Goal: Transaction & Acquisition: Purchase product/service

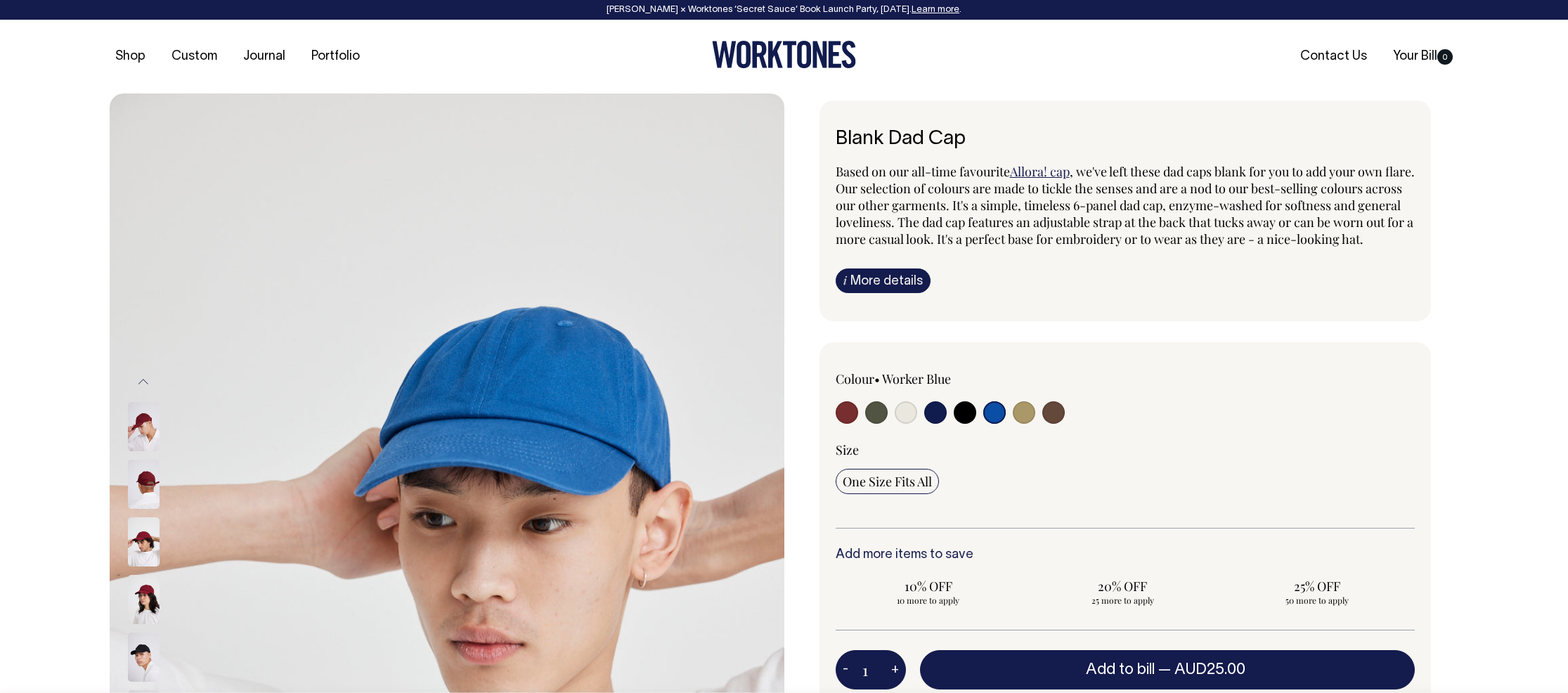
click at [906, 424] on input "radio" at bounding box center [905, 412] width 22 height 22
radio input "true"
select select "Natural"
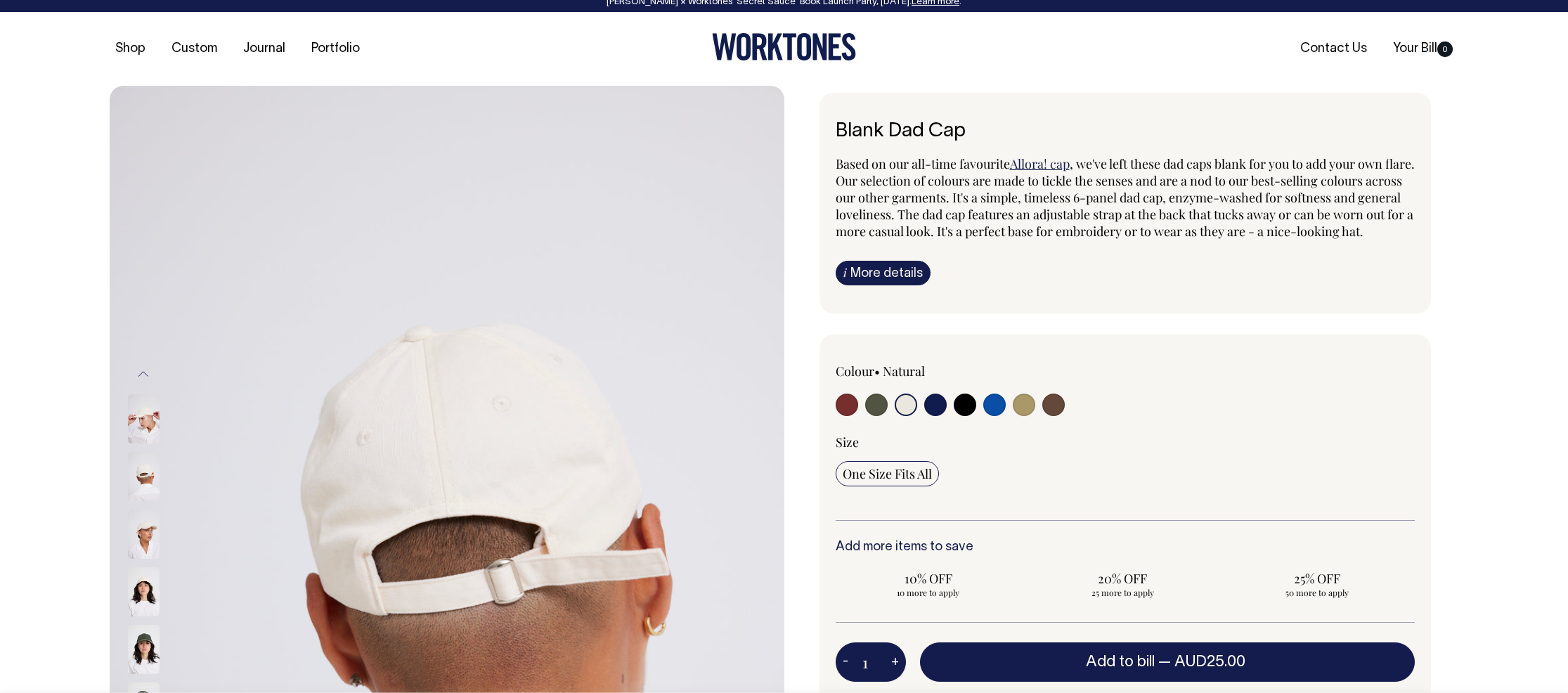
scroll to position [8, 0]
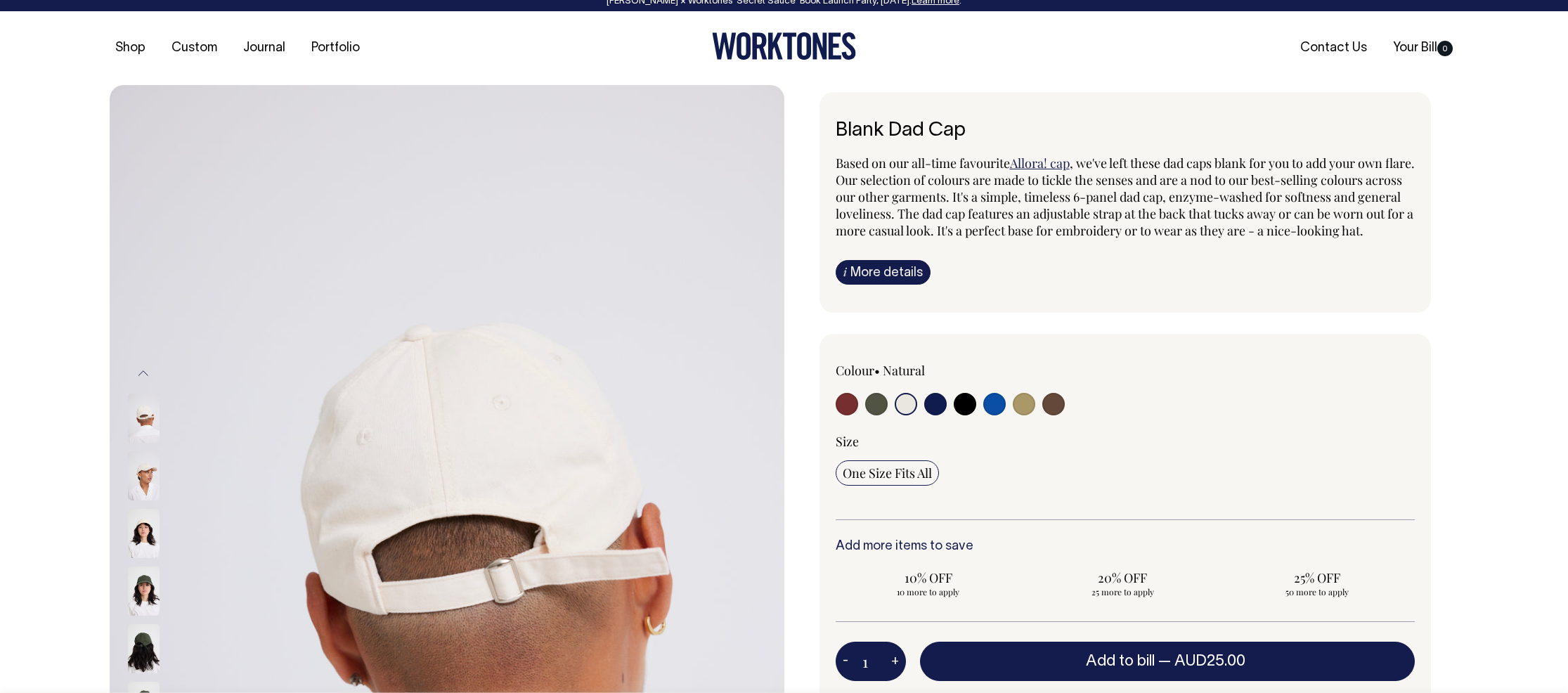
click at [941, 415] on input "radio" at bounding box center [935, 404] width 22 height 22
radio input "true"
select select "Dark Navy"
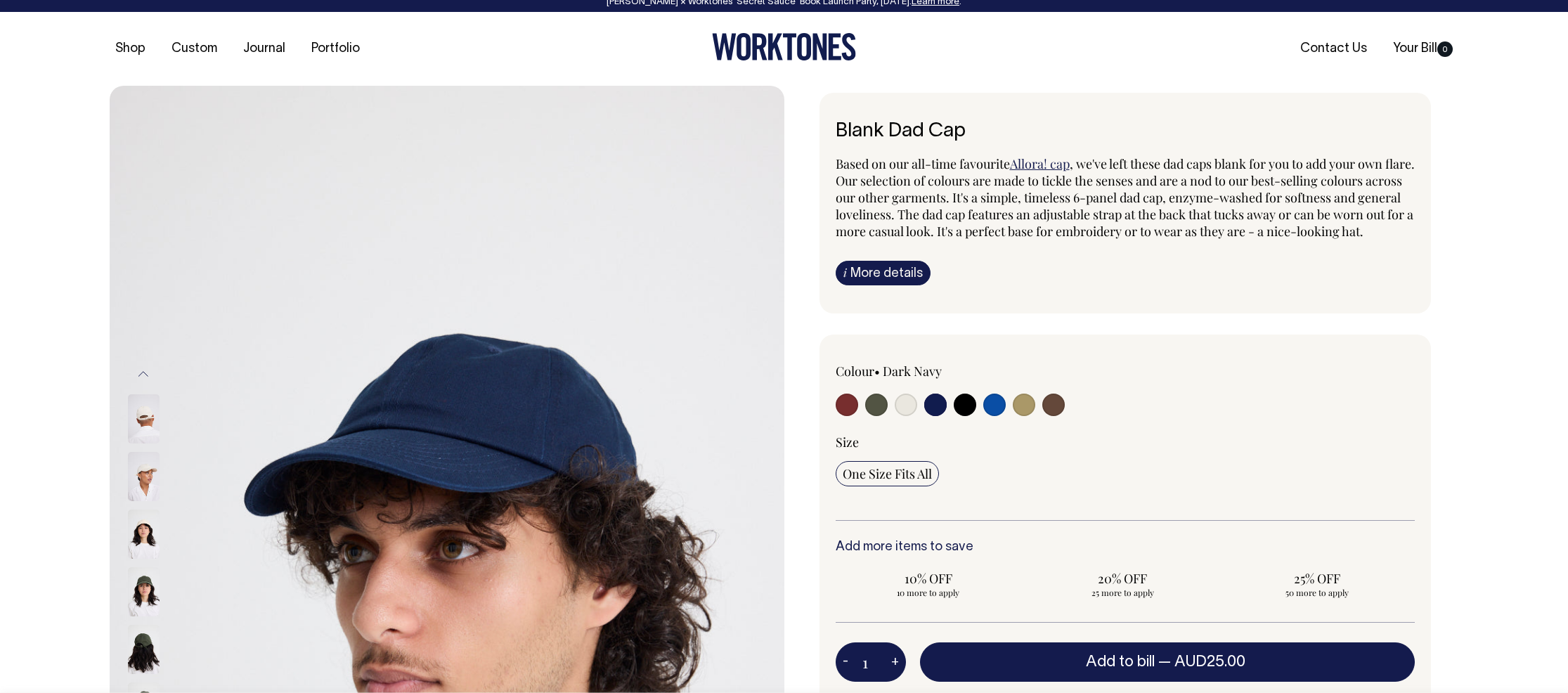
scroll to position [7, 0]
click at [971, 416] on input "radio" at bounding box center [964, 404] width 22 height 22
radio input "true"
select select "Black"
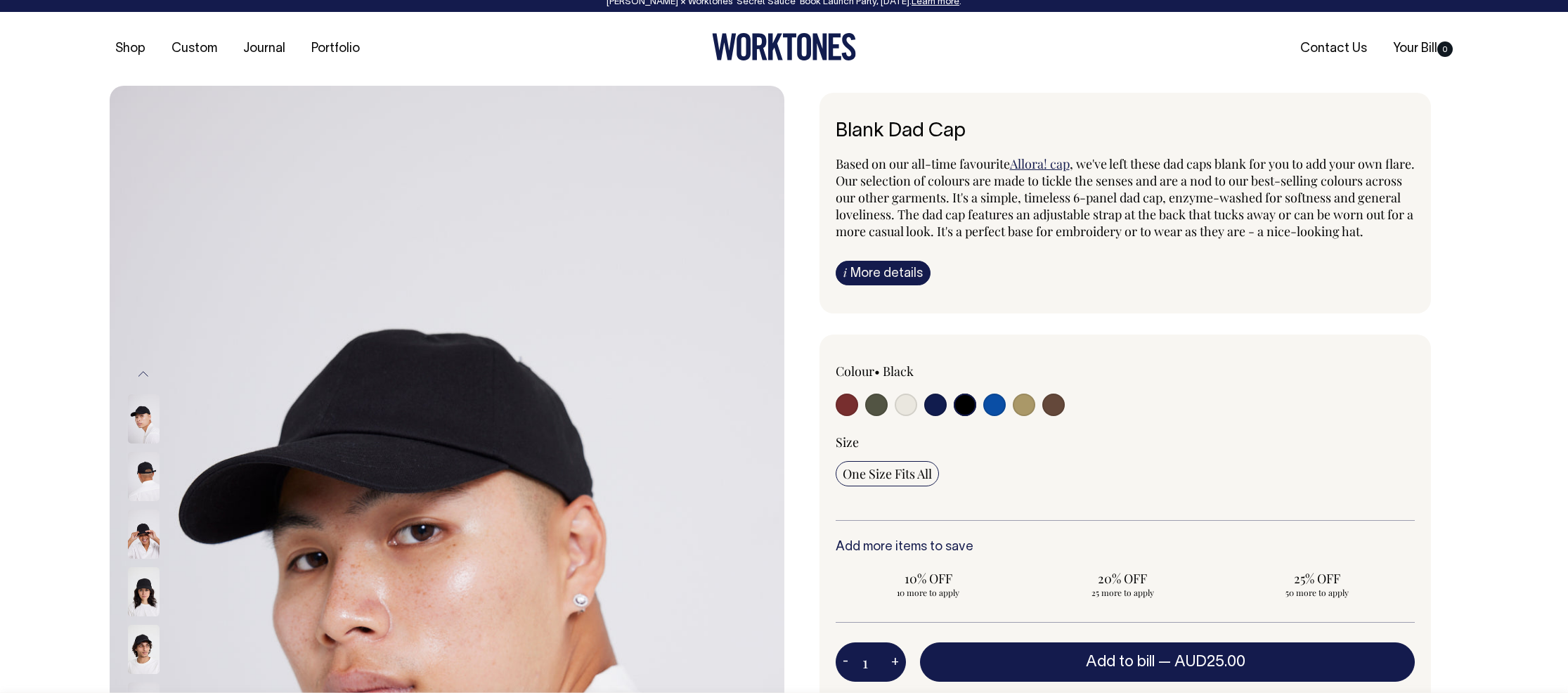
click at [1033, 420] on label at bounding box center [1023, 406] width 22 height 26
click at [1033, 416] on input "radio" at bounding box center [1023, 404] width 22 height 22
radio input "true"
select select "Washed Khaki"
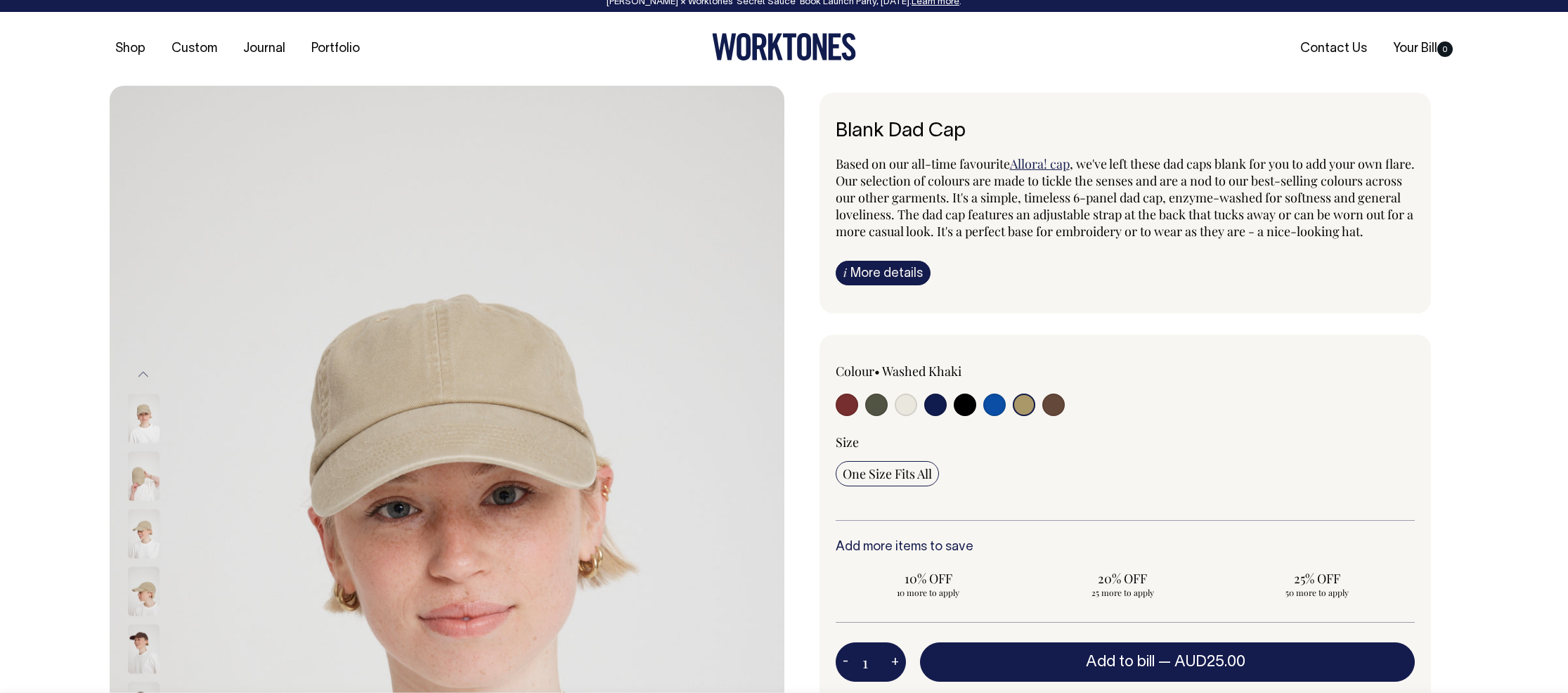
click at [1053, 416] on input "radio" at bounding box center [1053, 404] width 22 height 22
radio input "true"
select select "Espresso"
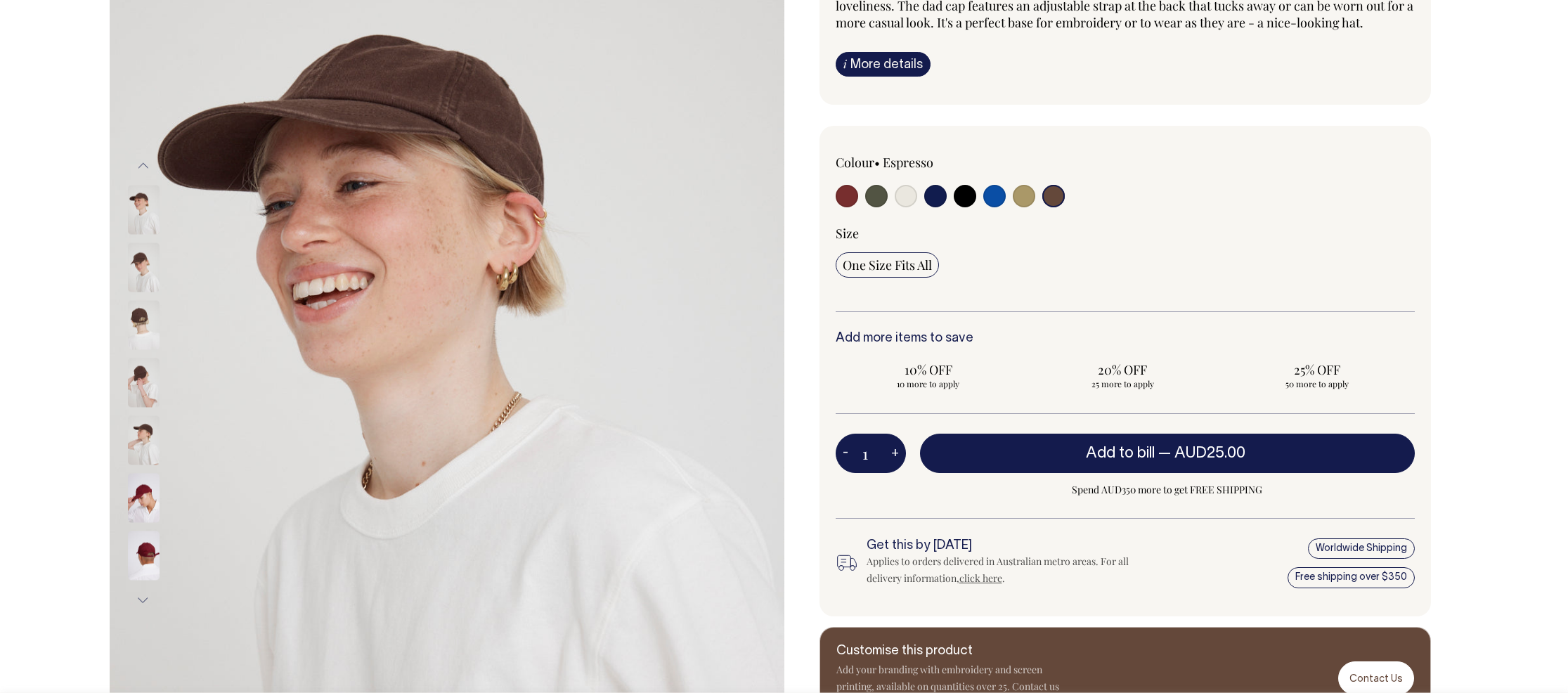
click at [880, 197] on div "Colour • Espresso" at bounding box center [951, 183] width 232 height 57
click at [877, 208] on input "radio" at bounding box center [876, 196] width 22 height 22
radio input "true"
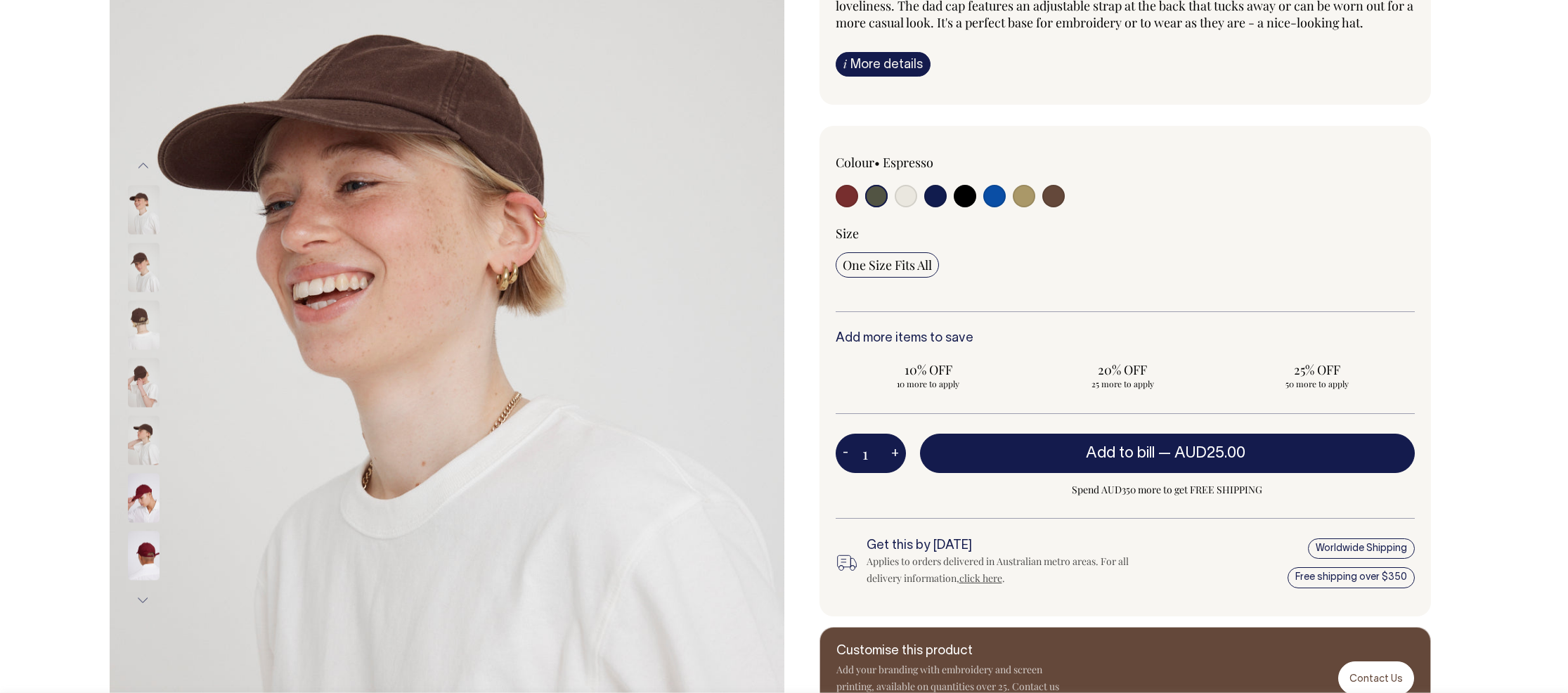
select select "Olive"
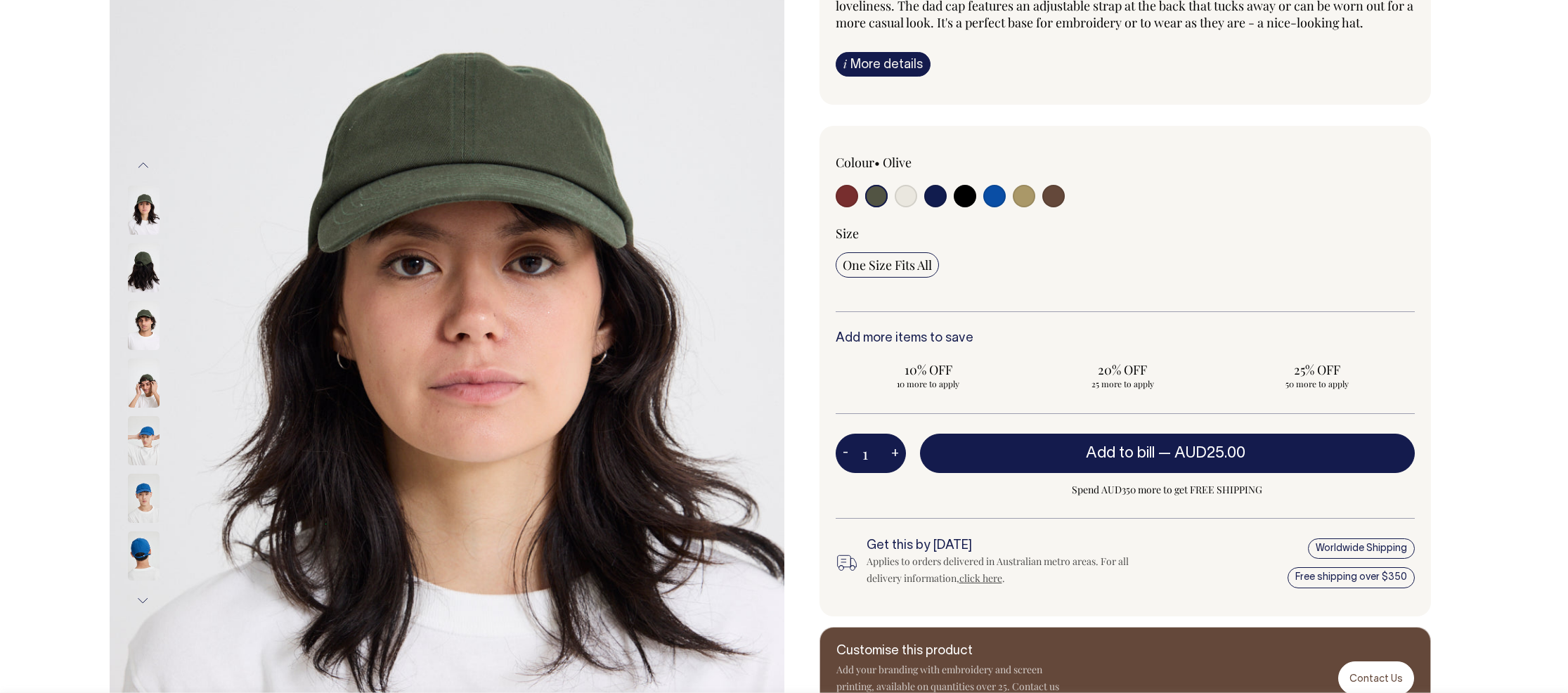
click at [844, 208] on input "radio" at bounding box center [846, 196] width 22 height 22
radio input "true"
select select "Burgundy"
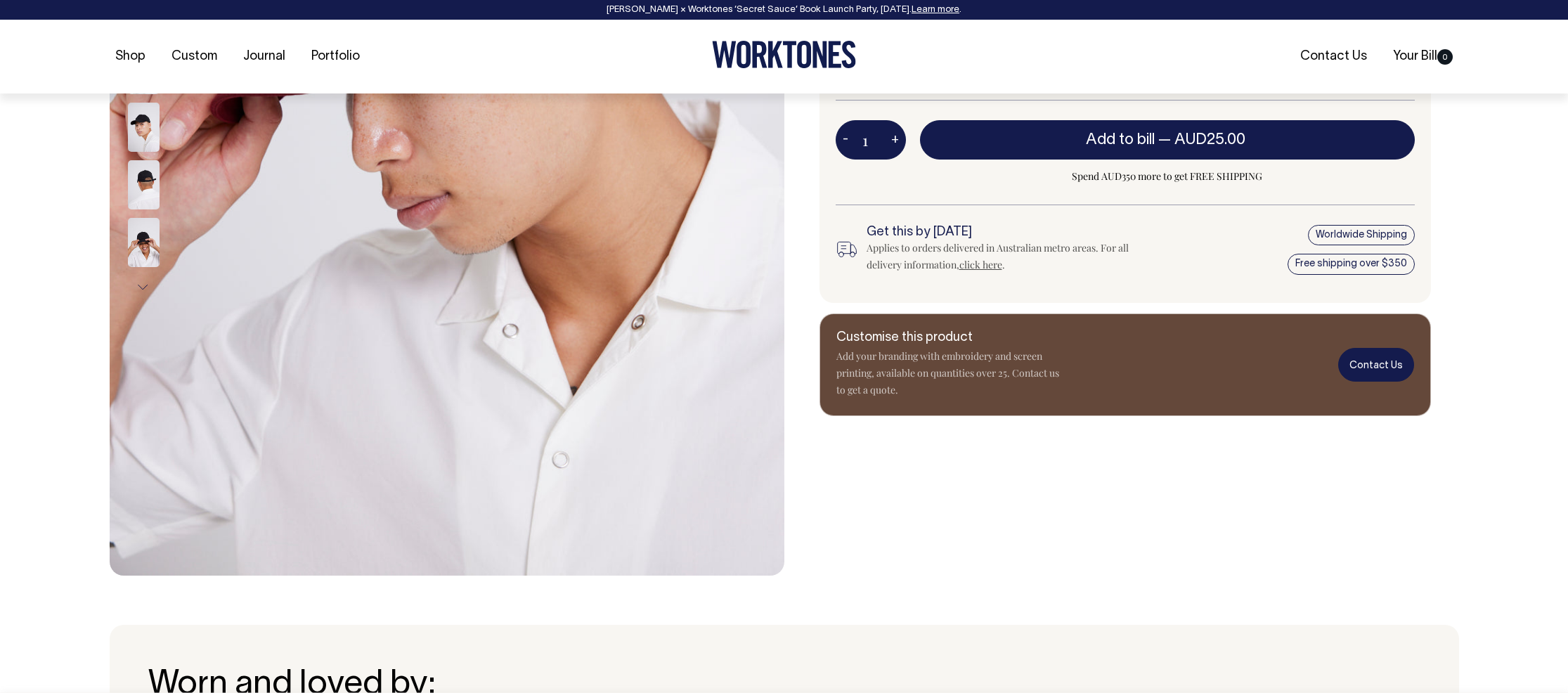
scroll to position [531, 0]
click at [1393, 377] on link "Contact Us" at bounding box center [1376, 364] width 76 height 33
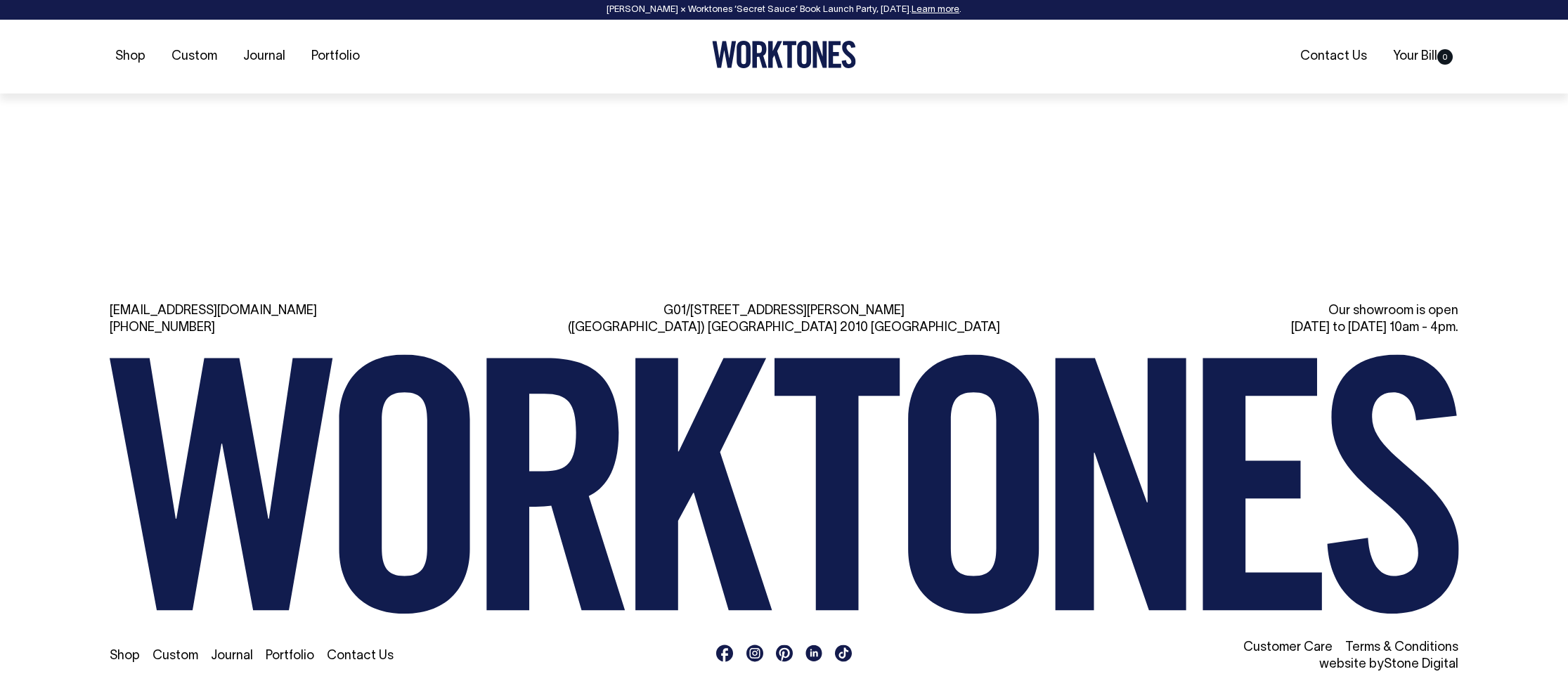
scroll to position [6237, 0]
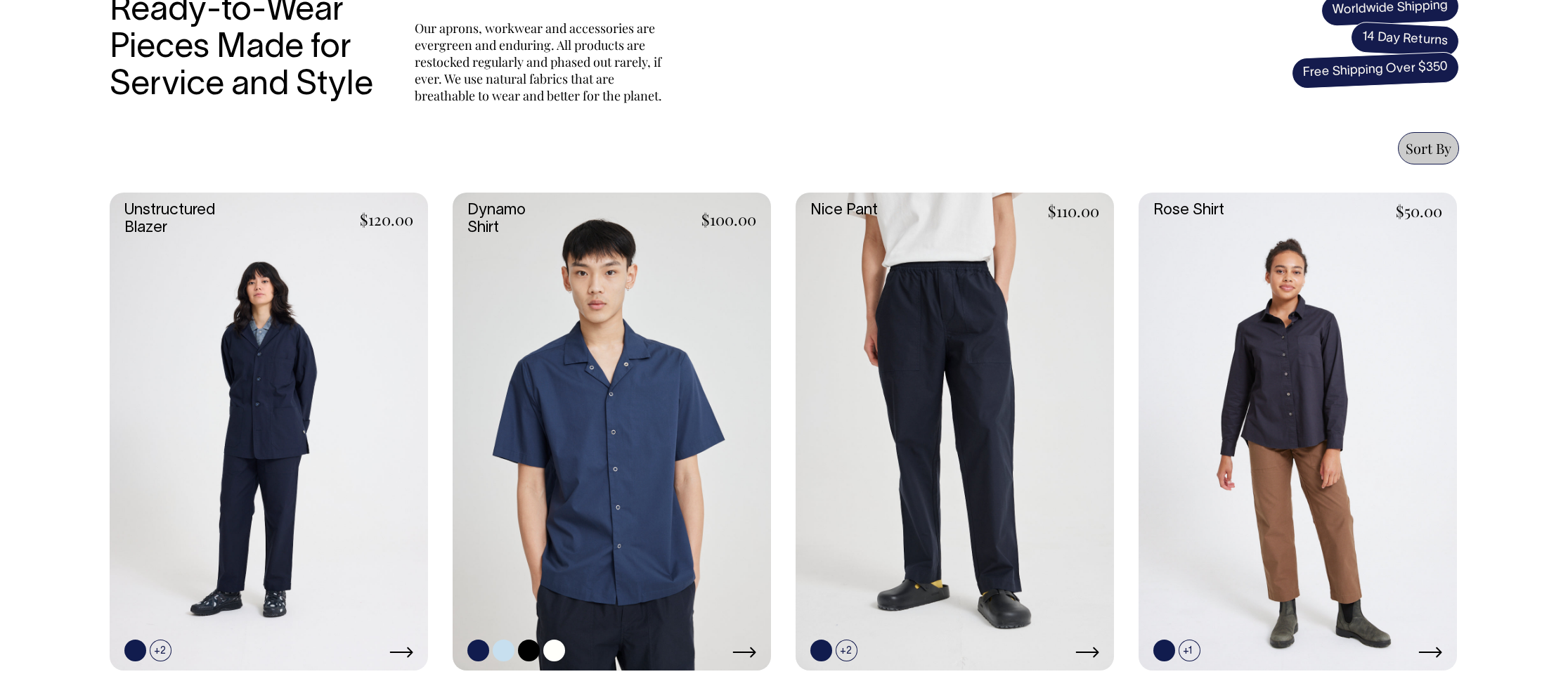
scroll to position [507, 0]
click at [296, 341] on link at bounding box center [269, 432] width 318 height 478
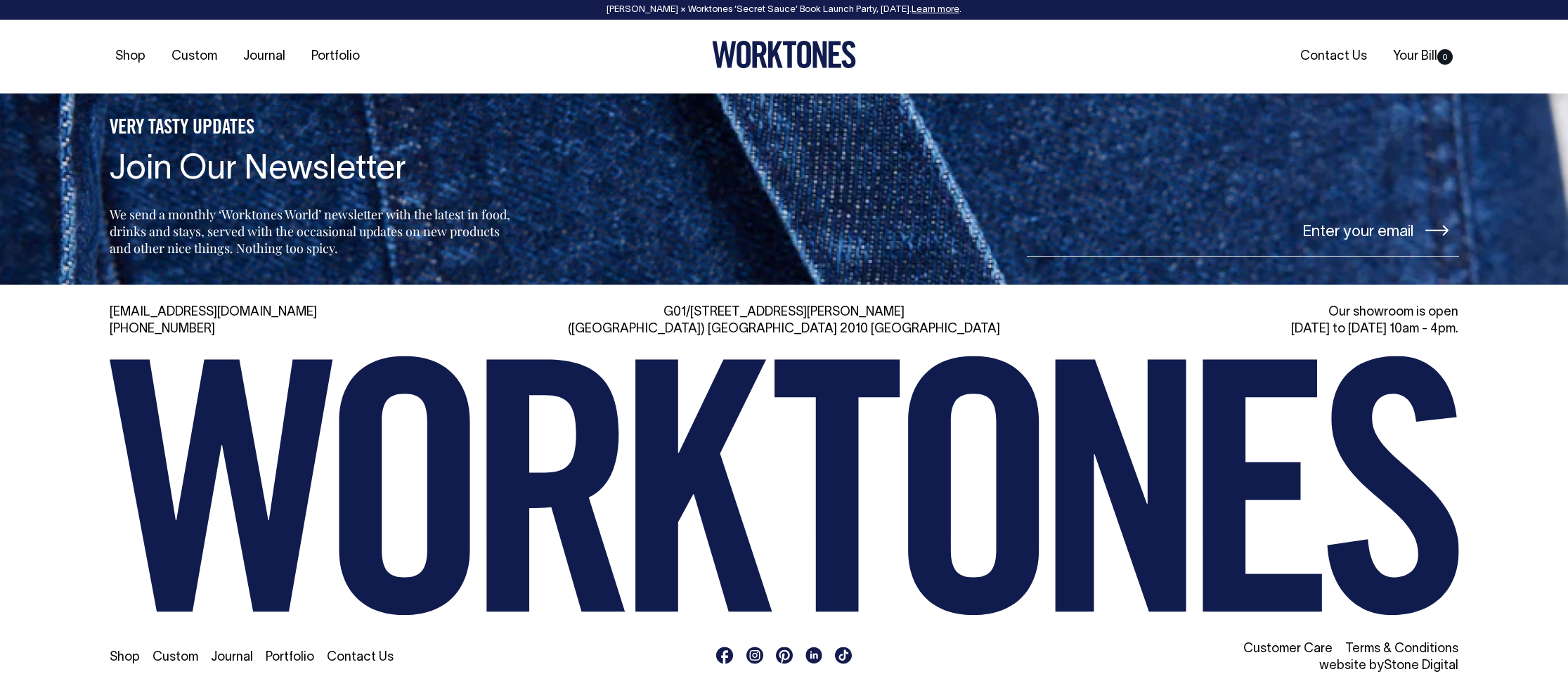
scroll to position [1752, 0]
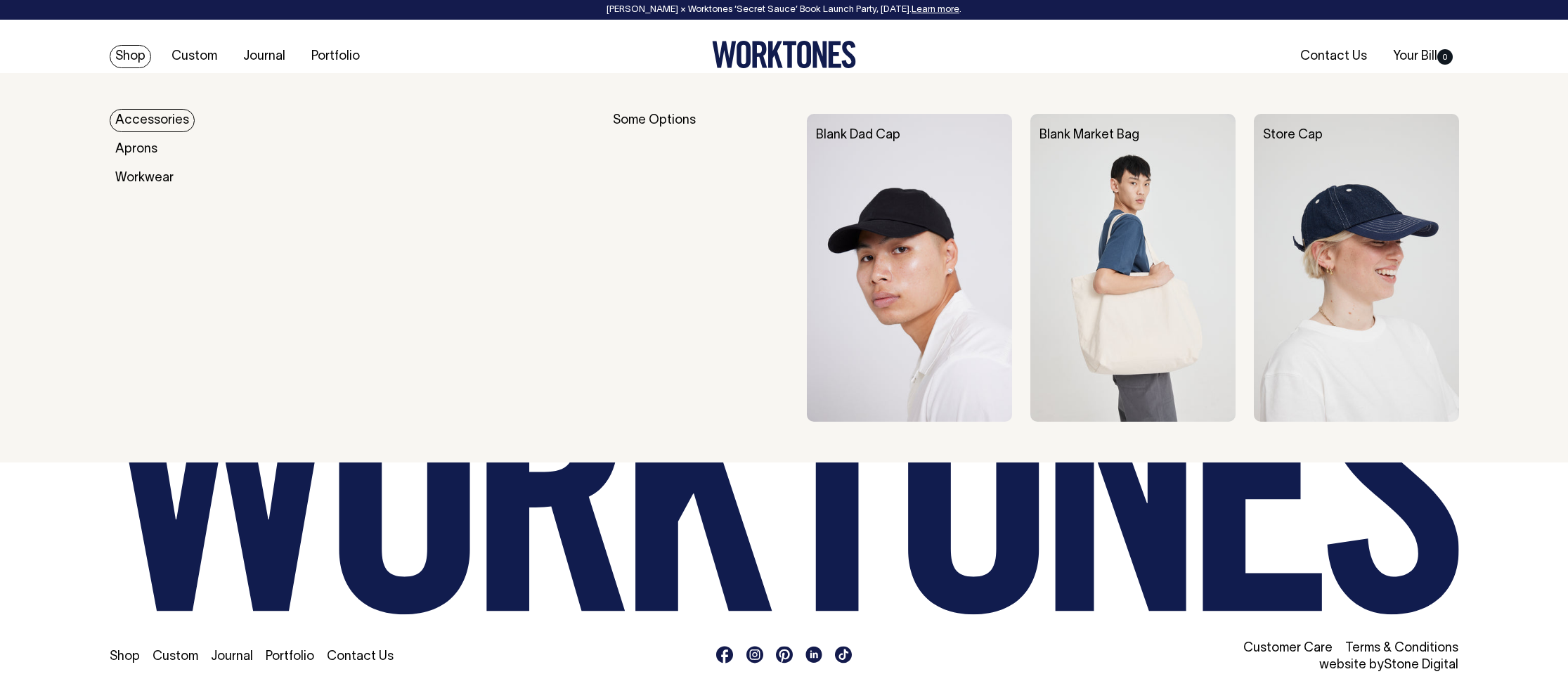
click at [122, 56] on link "Shop" at bounding box center [130, 56] width 42 height 23
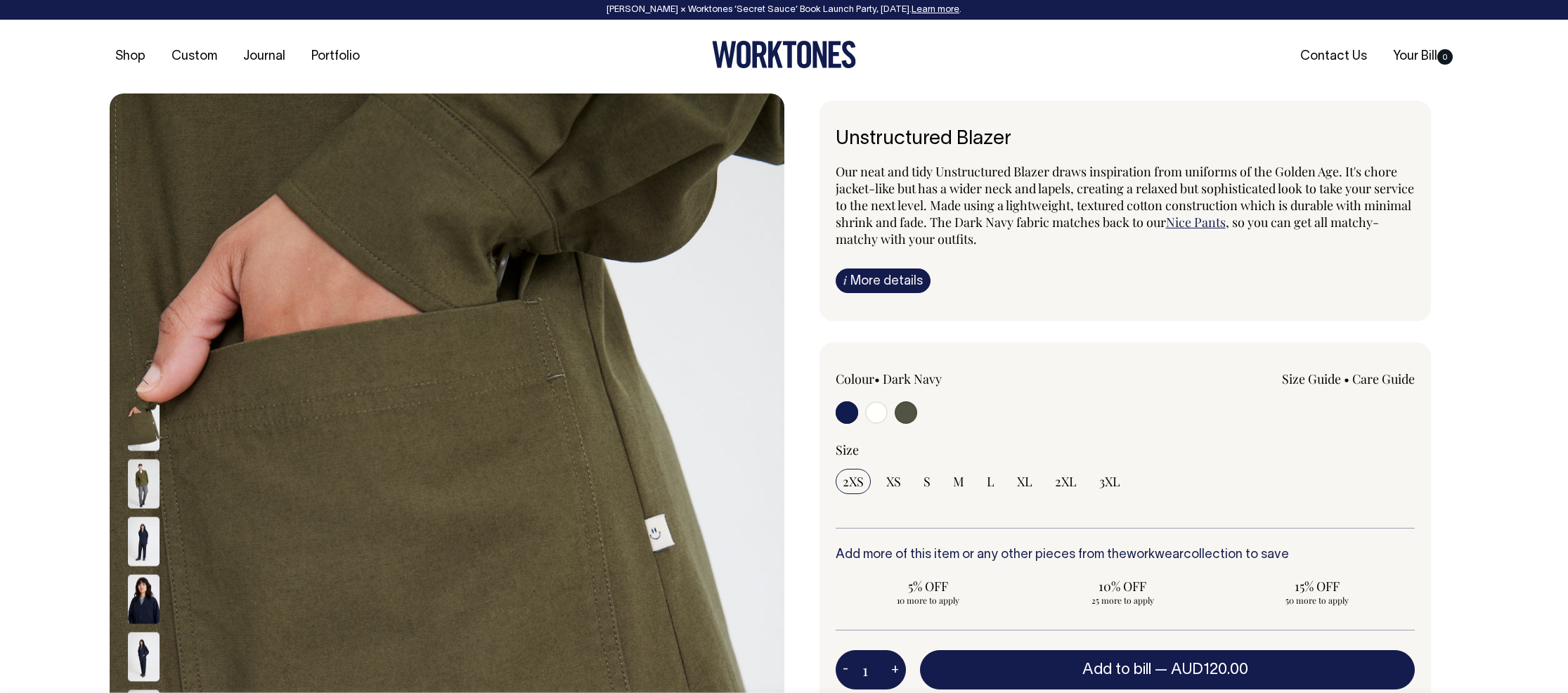
click at [143, 551] on img at bounding box center [144, 541] width 31 height 49
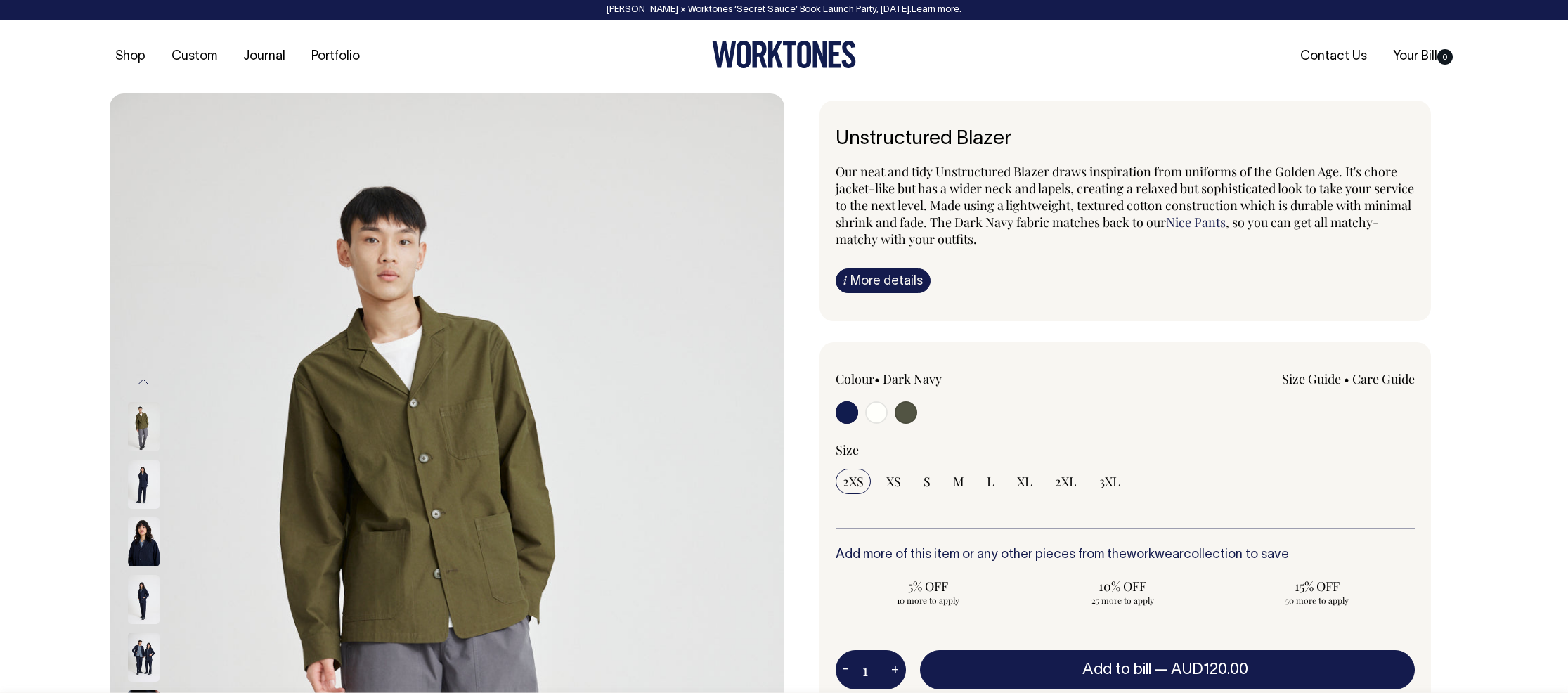
click at [136, 600] on img at bounding box center [144, 599] width 31 height 49
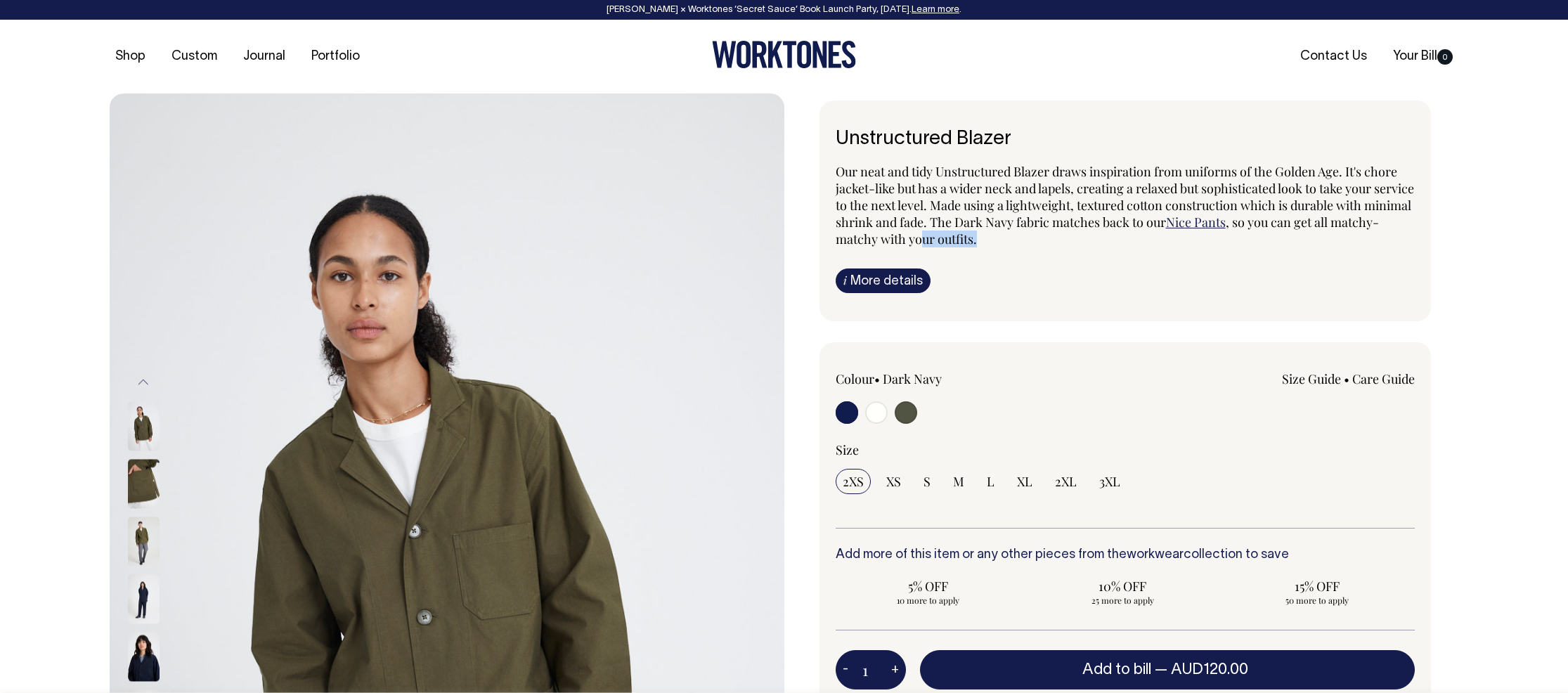
drag, startPoint x: 1015, startPoint y: 245, endPoint x: 971, endPoint y: 234, distance: 45.4
click at [971, 234] on div "Our neat and tidy Unstructured Blazer draws inspiration from uniforms of the Go…" at bounding box center [1125, 228] width 580 height 130
click at [971, 234] on span ", so you can get all matchy-matchy with your outfits." at bounding box center [1107, 231] width 544 height 34
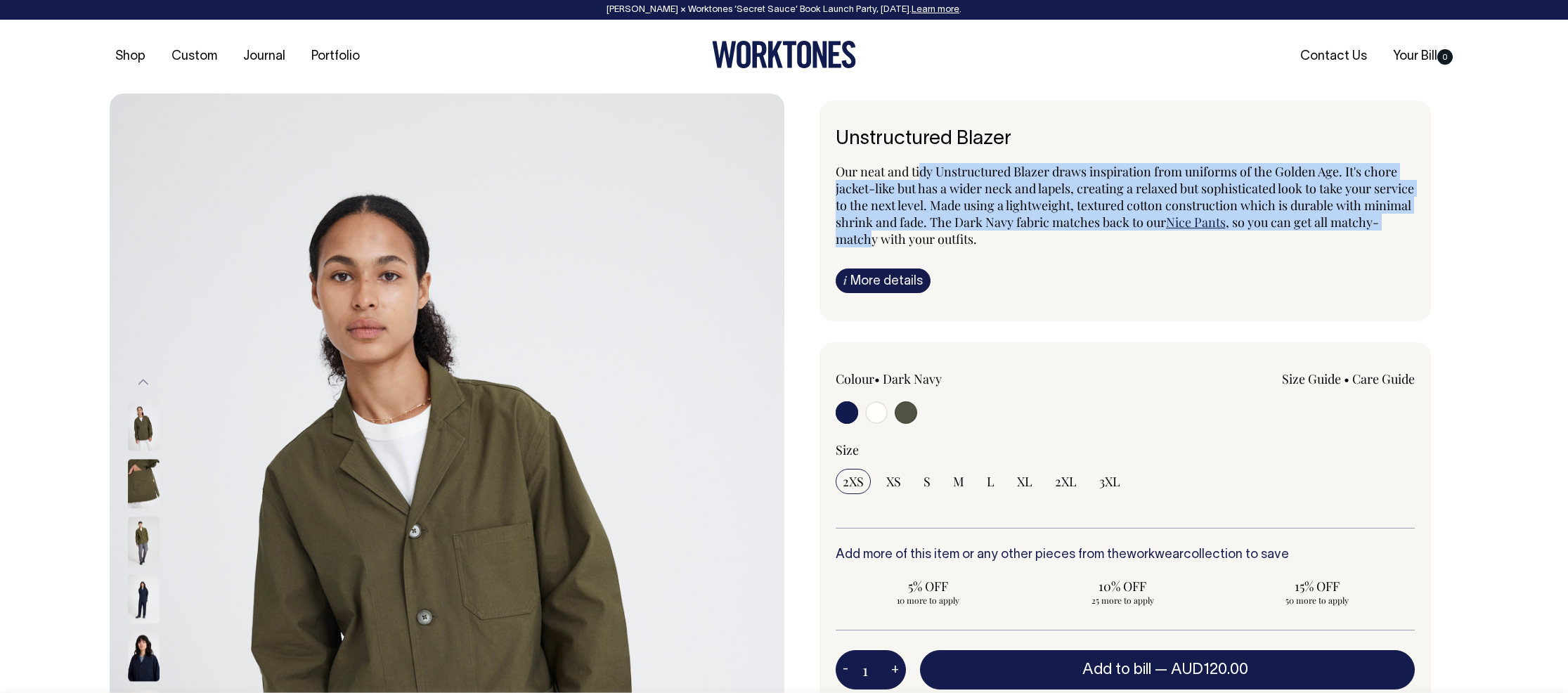
drag, startPoint x: 923, startPoint y: 178, endPoint x: 916, endPoint y: 233, distance: 55.4
click at [916, 233] on p "Our neat and tidy Unstructured Blazer draws inspiration from uniforms of the Go…" at bounding box center [1125, 205] width 580 height 84
click at [916, 233] on span ", so you can get all matchy-matchy with your outfits." at bounding box center [1107, 231] width 544 height 34
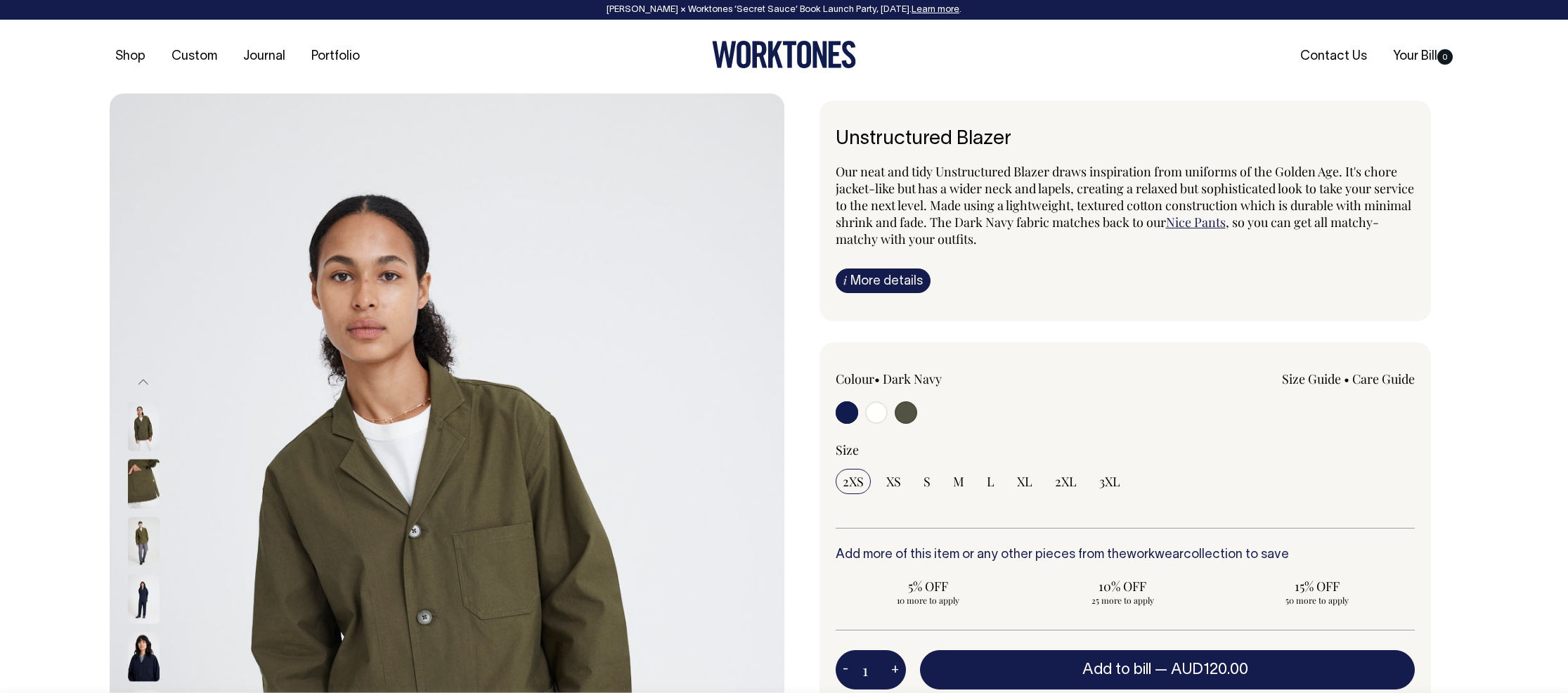
click at [138, 605] on img at bounding box center [144, 599] width 31 height 49
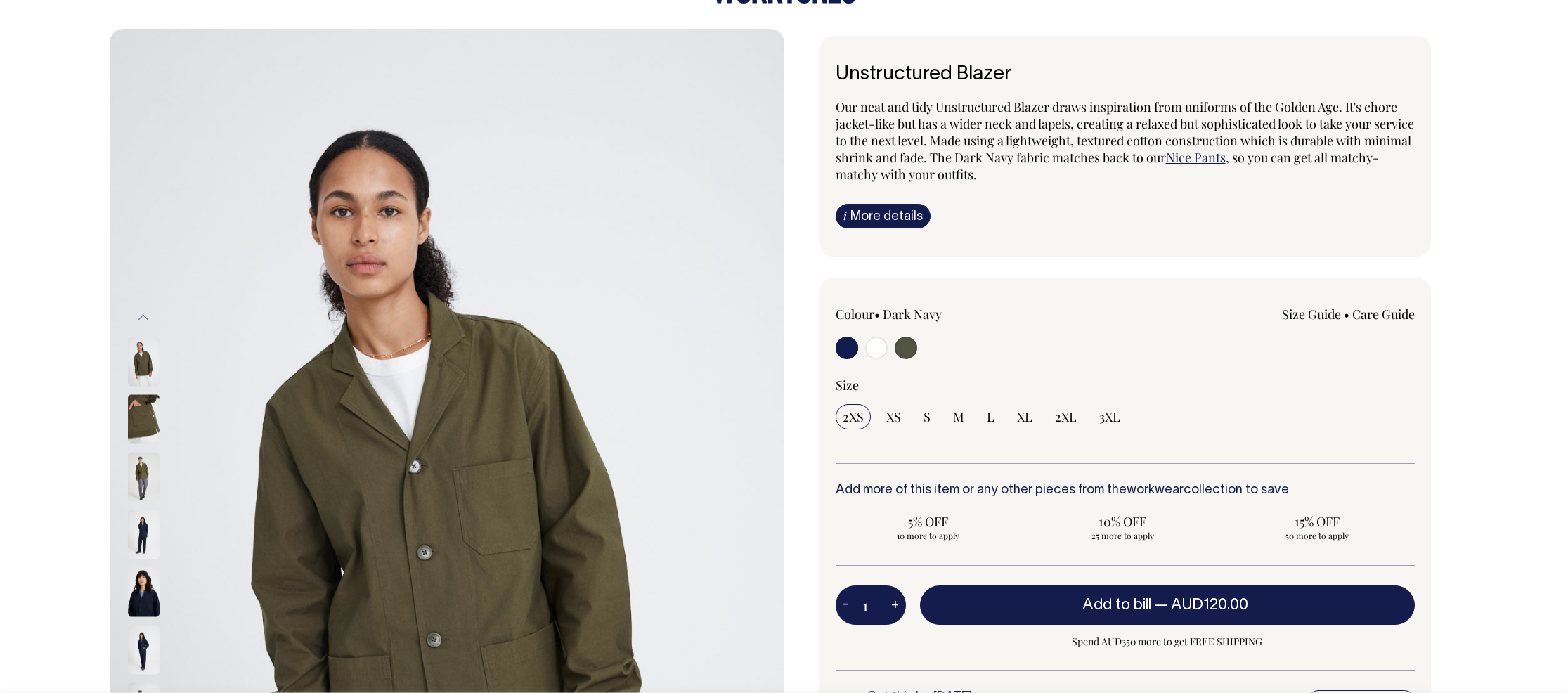
scroll to position [67, 0]
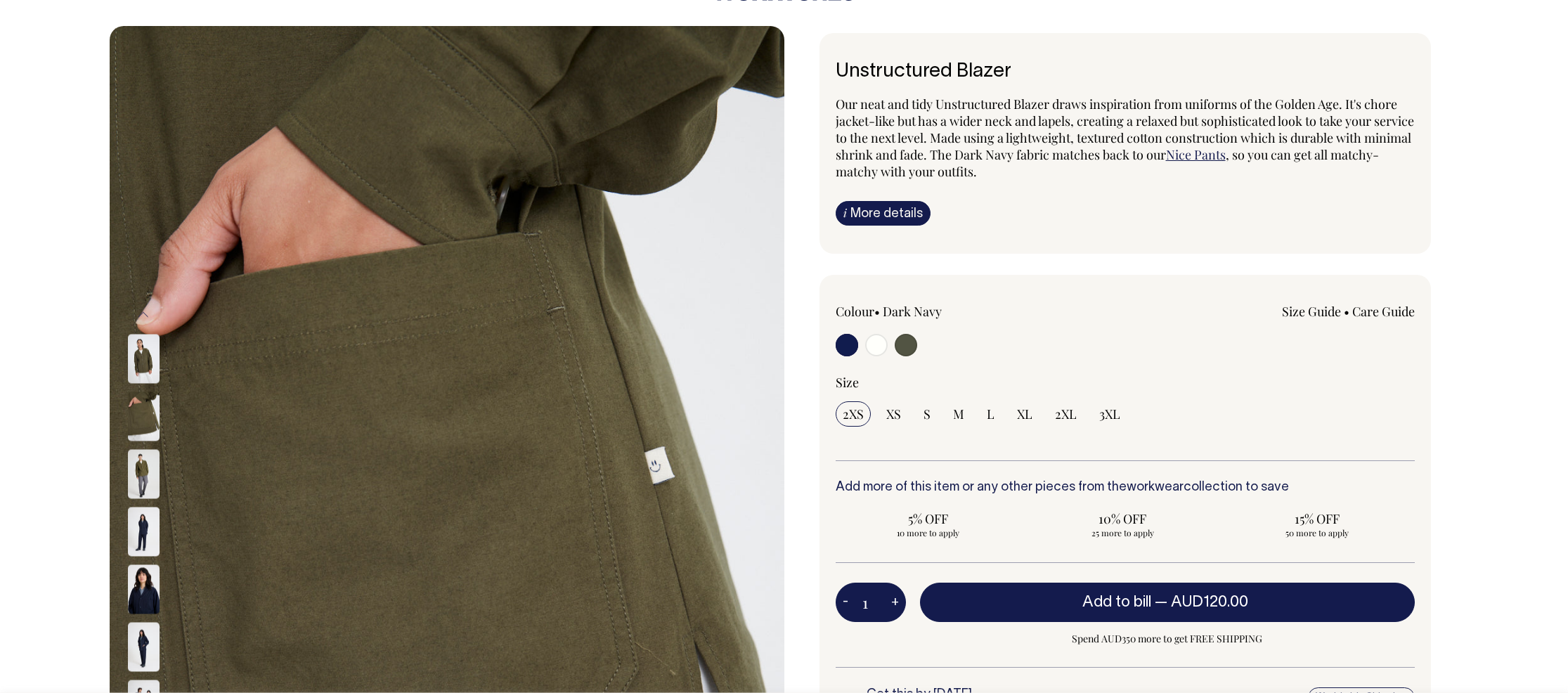
click at [151, 595] on img at bounding box center [144, 589] width 31 height 49
click at [149, 597] on img at bounding box center [144, 589] width 31 height 49
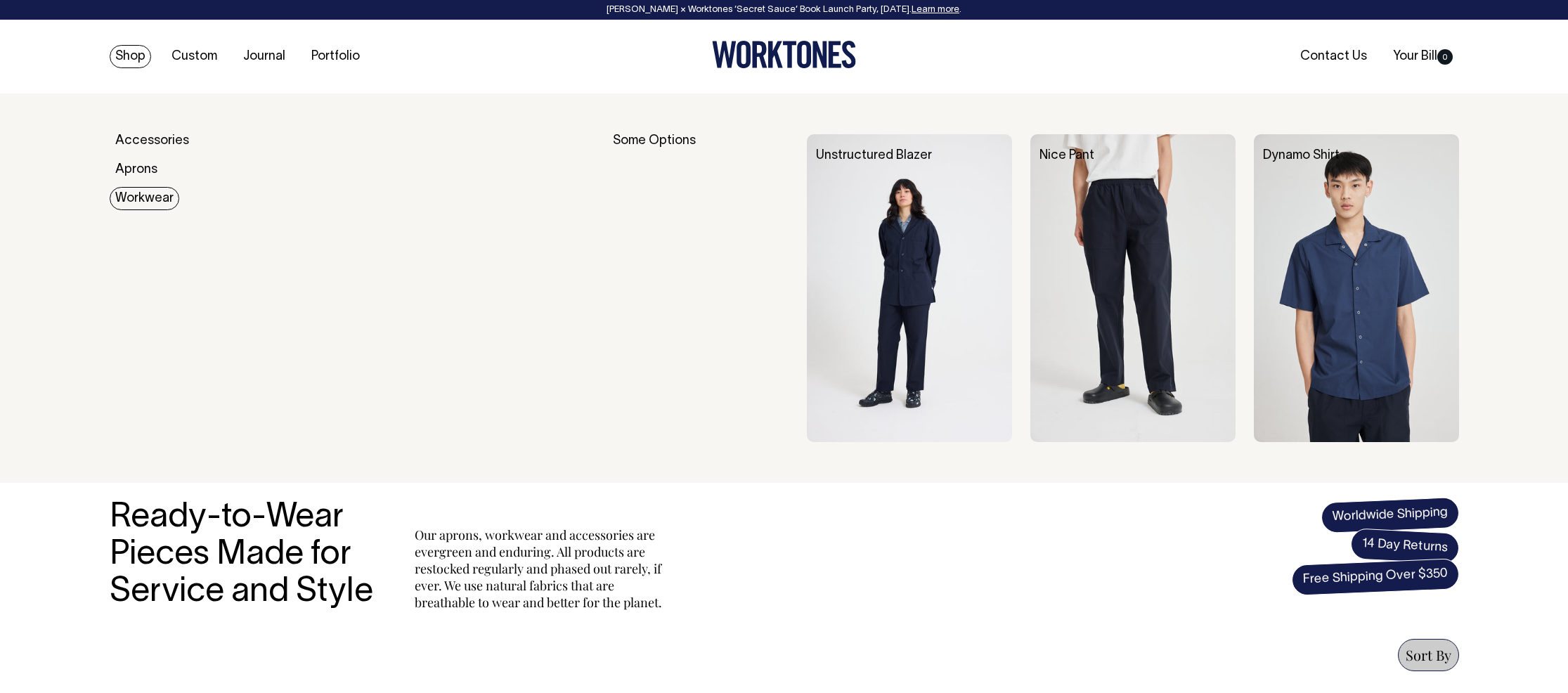
click at [129, 197] on link "Workwear" at bounding box center [144, 198] width 69 height 23
